Goal: Task Accomplishment & Management: Use online tool/utility

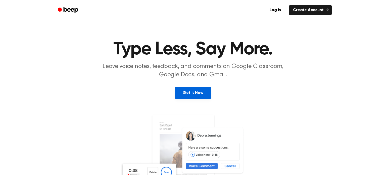
click at [182, 89] on link "Get It Now" at bounding box center [193, 93] width 36 height 12
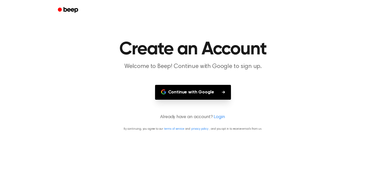
click at [181, 89] on button "Continue with Google" at bounding box center [193, 92] width 76 height 15
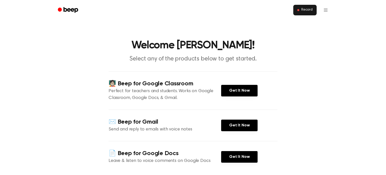
click at [298, 11] on span at bounding box center [298, 10] width 2 height 2
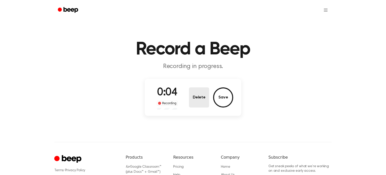
click at [200, 93] on button "Delete" at bounding box center [199, 97] width 20 height 20
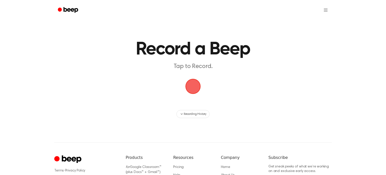
click at [193, 89] on span "button" at bounding box center [192, 86] width 15 height 15
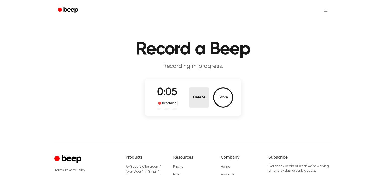
click at [195, 97] on button "Delete" at bounding box center [199, 97] width 20 height 20
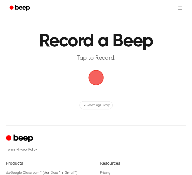
click at [89, 72] on span "button" at bounding box center [96, 77] width 14 height 14
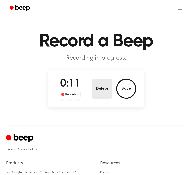
click at [97, 83] on button "Delete" at bounding box center [102, 88] width 20 height 20
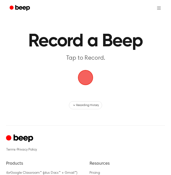
click at [88, 72] on span "button" at bounding box center [85, 77] width 16 height 16
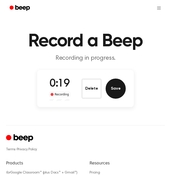
click at [108, 82] on button "Save" at bounding box center [116, 88] width 20 height 20
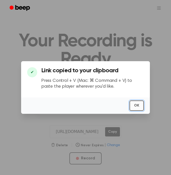
click at [138, 103] on button "OK" at bounding box center [136, 105] width 14 height 10
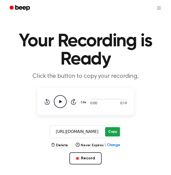
click at [112, 133] on button "Copy" at bounding box center [112, 131] width 15 height 9
